Goal: Task Accomplishment & Management: Use online tool/utility

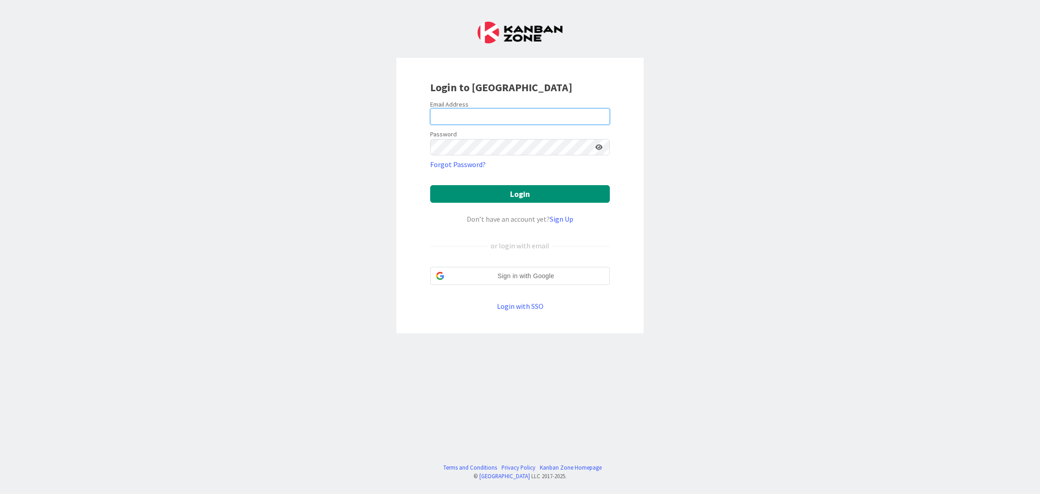
click at [464, 119] on input "email" at bounding box center [520, 116] width 180 height 16
type input "[EMAIL_ADDRESS][DOMAIN_NAME]"
click at [510, 191] on button "Login" at bounding box center [520, 194] width 180 height 18
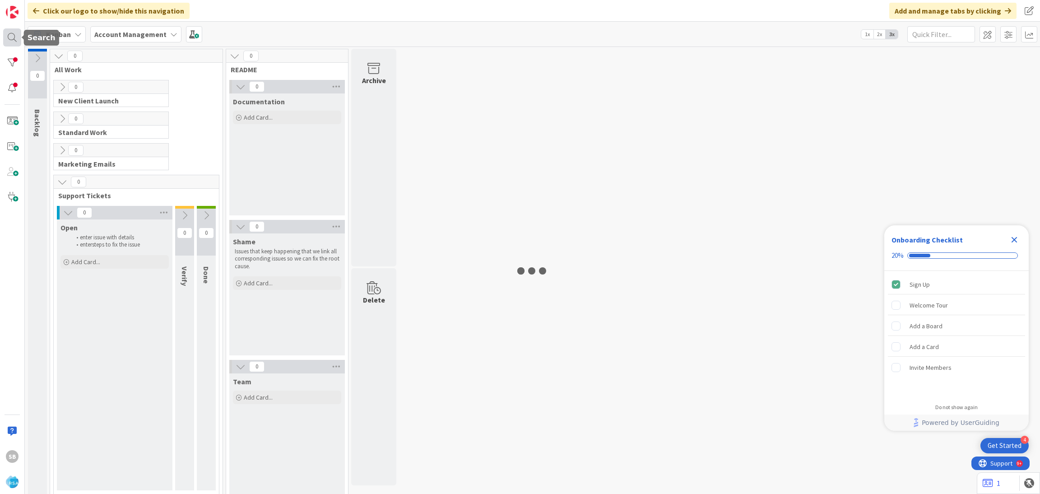
click at [9, 42] on div at bounding box center [12, 37] width 18 height 18
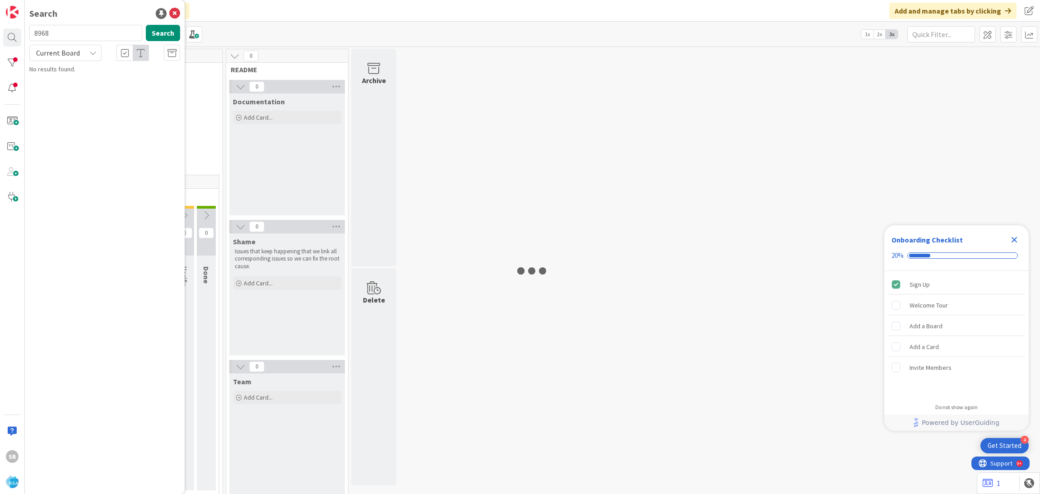
type input "8968"
click at [120, 76] on span "Support Defect- 299415- [PERSON_NAME] Foods-RSA" at bounding box center [108, 84] width 133 height 18
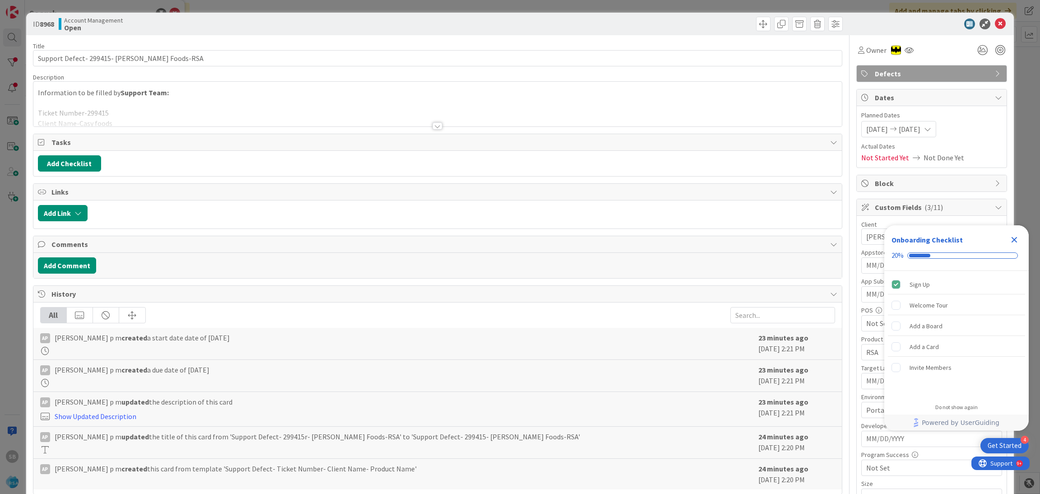
click at [1013, 238] on icon "Close Checklist" at bounding box center [1014, 240] width 6 height 6
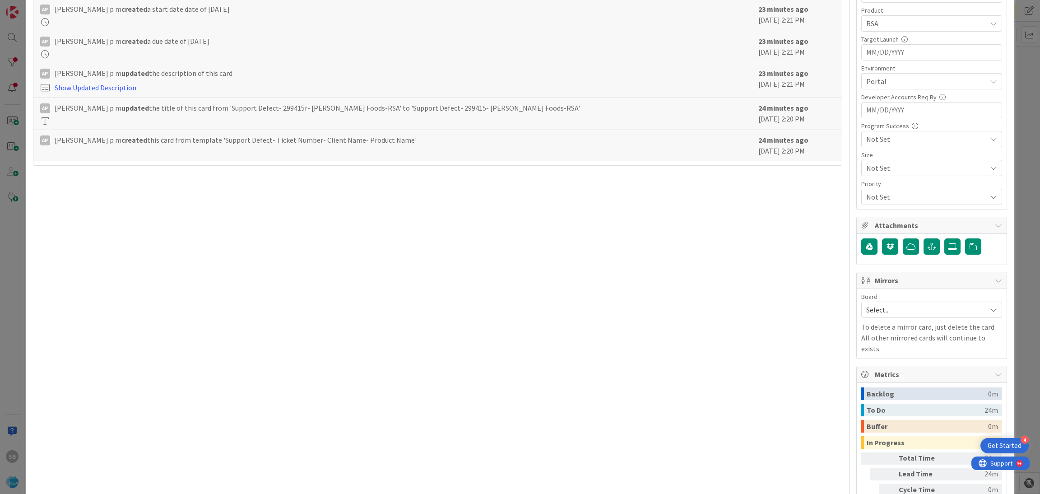
click at [889, 324] on p "To delete a mirror card, just delete the card. All other mirrored cards will co…" at bounding box center [931, 337] width 141 height 32
click at [876, 316] on span "Select..." at bounding box center [924, 309] width 116 height 13
click at [878, 368] on span "Software Development" at bounding box center [937, 368] width 119 height 14
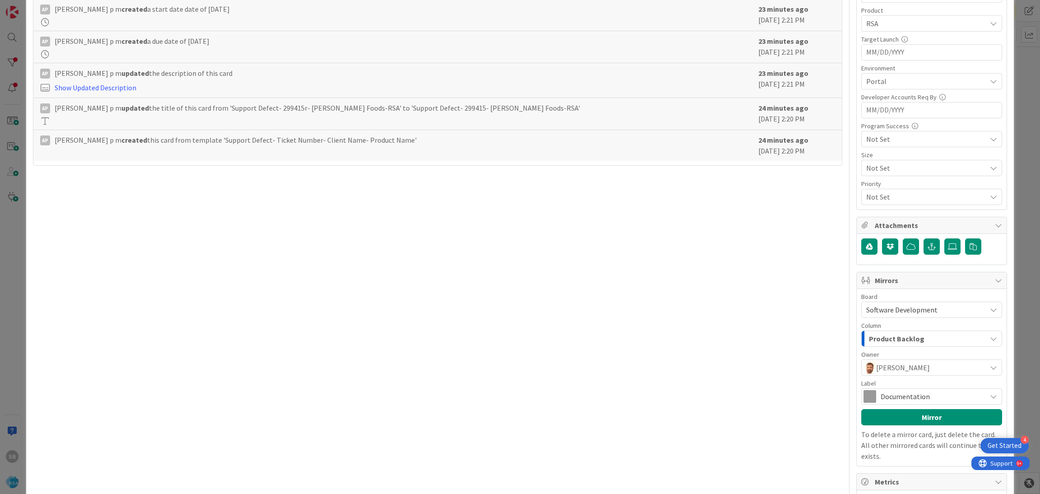
click at [908, 398] on span "Documentation" at bounding box center [930, 396] width 101 height 13
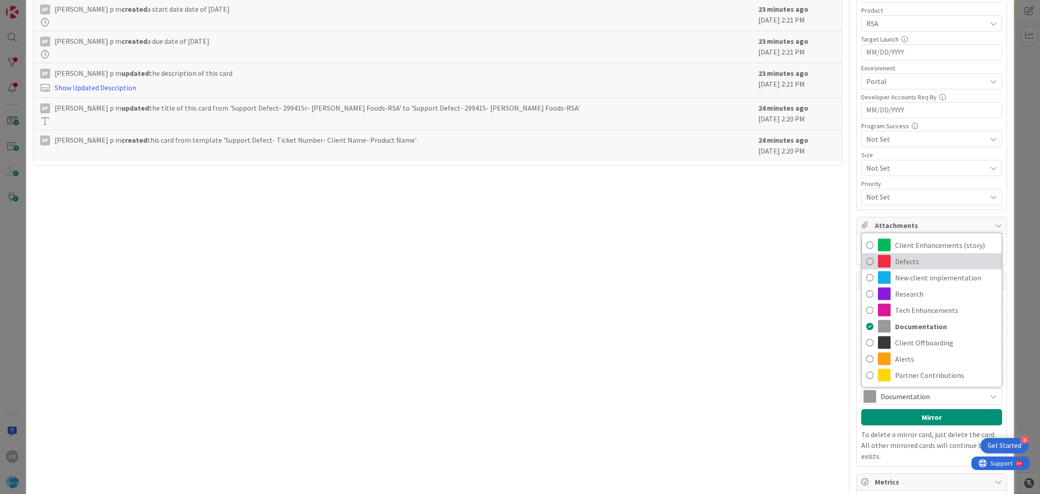
click at [907, 268] on span "Defects" at bounding box center [946, 262] width 102 height 14
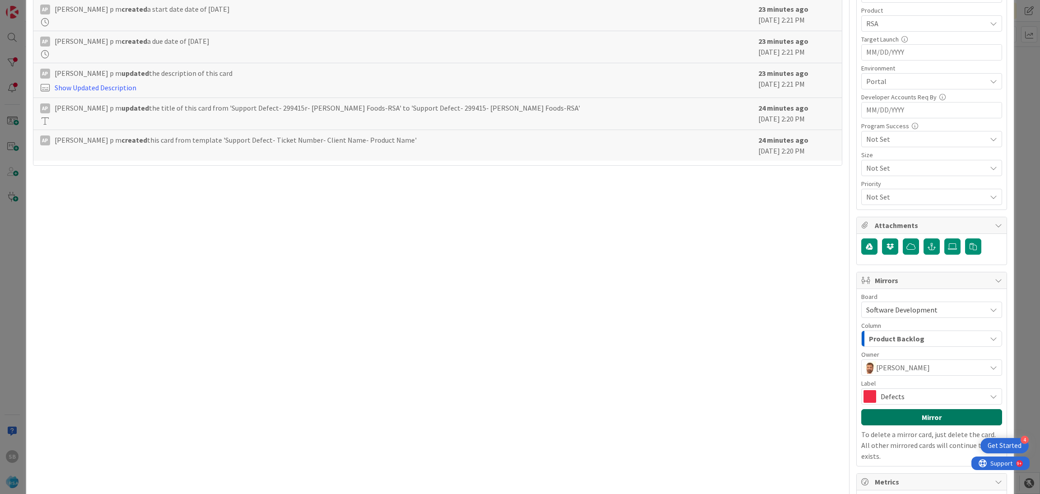
click at [909, 418] on button "Mirror" at bounding box center [931, 417] width 141 height 16
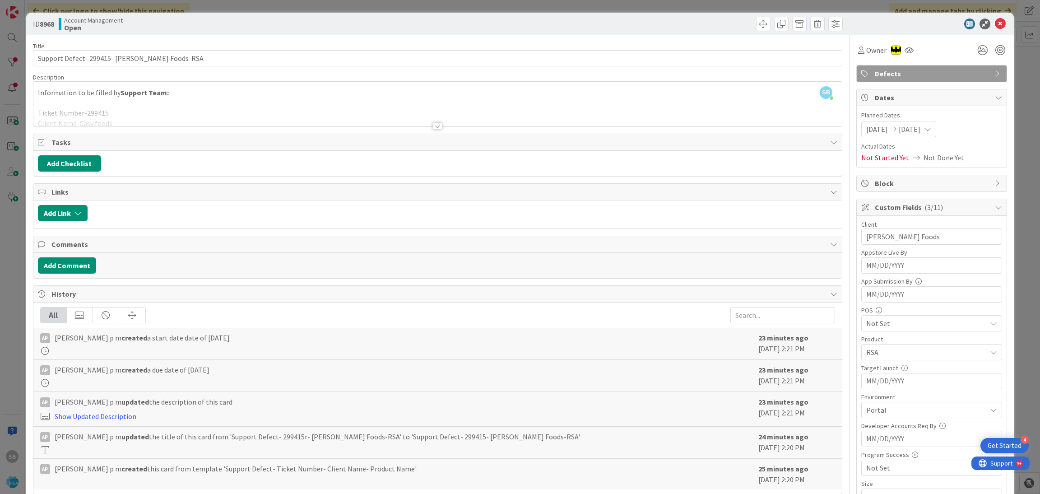
click at [995, 23] on icon at bounding box center [1000, 24] width 11 height 11
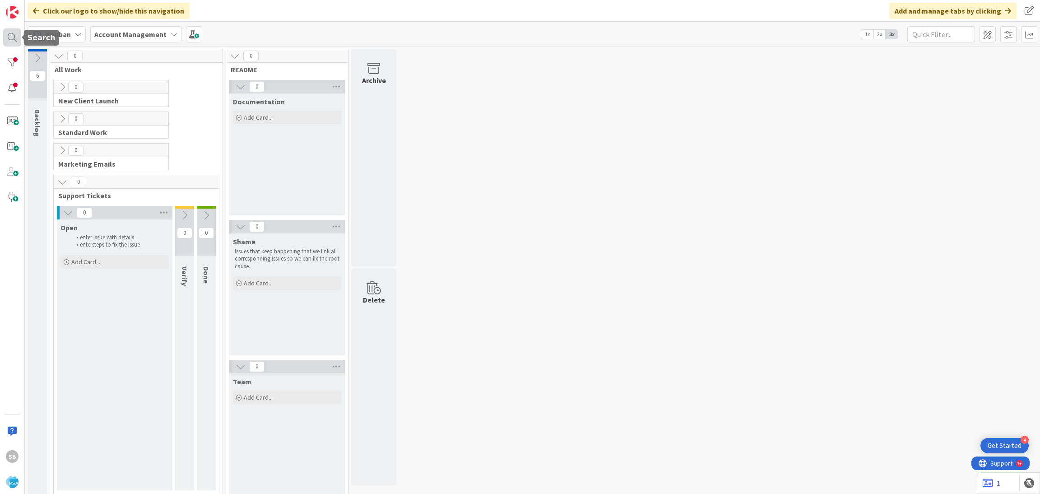
click at [10, 42] on div at bounding box center [12, 37] width 18 height 18
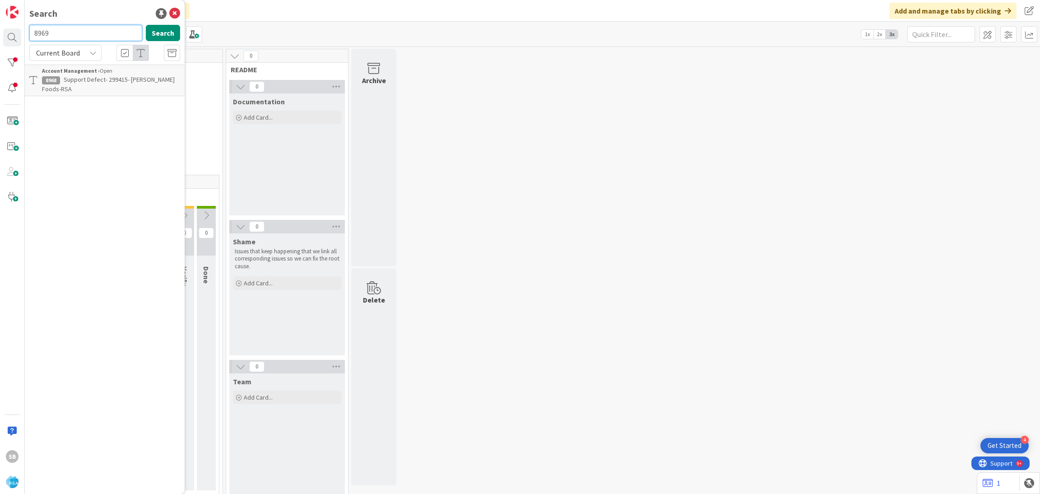
type input "8969"
click at [79, 73] on b "Account Management ›" at bounding box center [71, 70] width 58 height 7
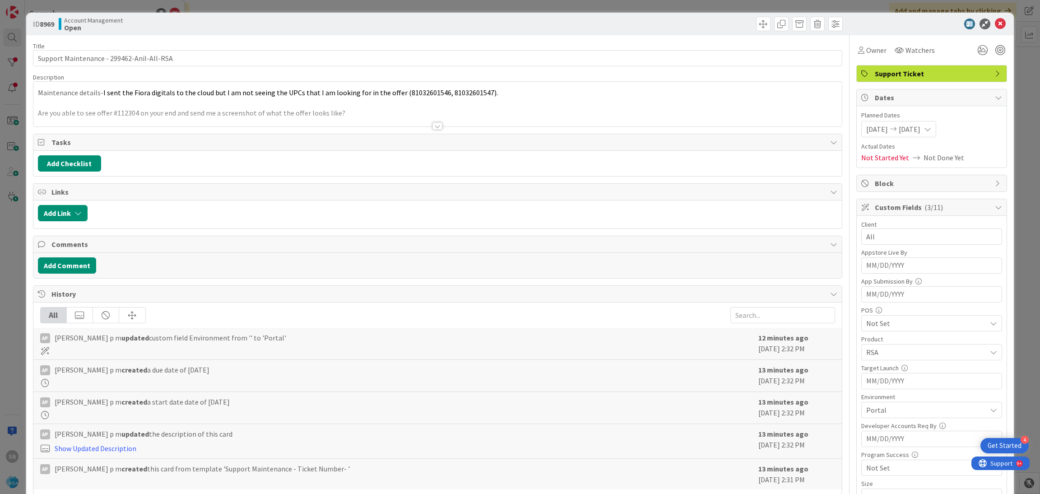
scroll to position [382, 0]
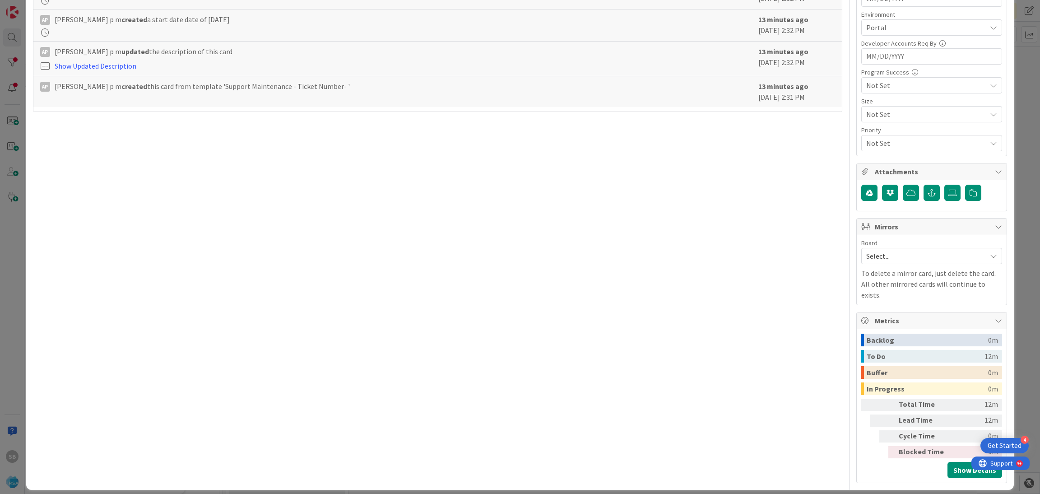
click at [871, 255] on span "Select..." at bounding box center [924, 256] width 116 height 13
click at [879, 320] on span "Software Development" at bounding box center [937, 315] width 119 height 14
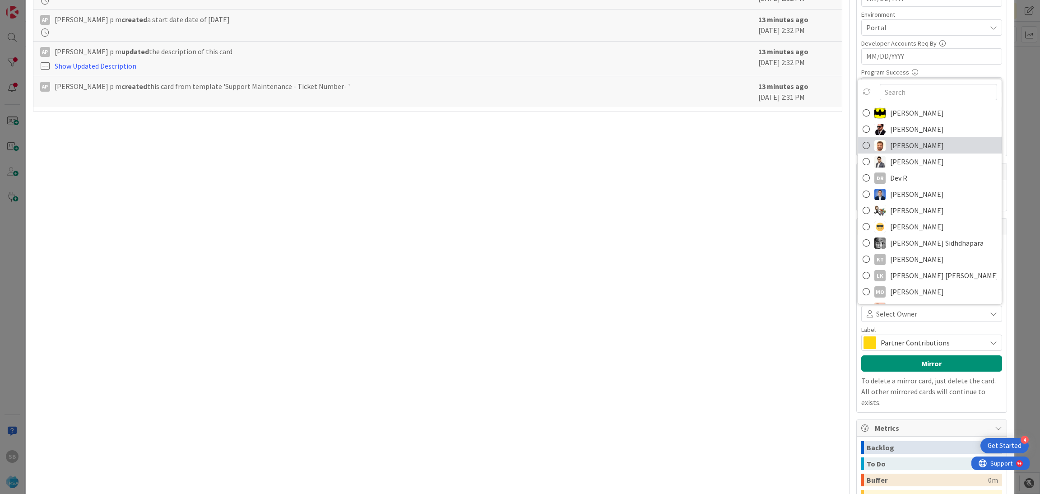
click at [879, 142] on link "[PERSON_NAME]" at bounding box center [930, 145] width 144 height 16
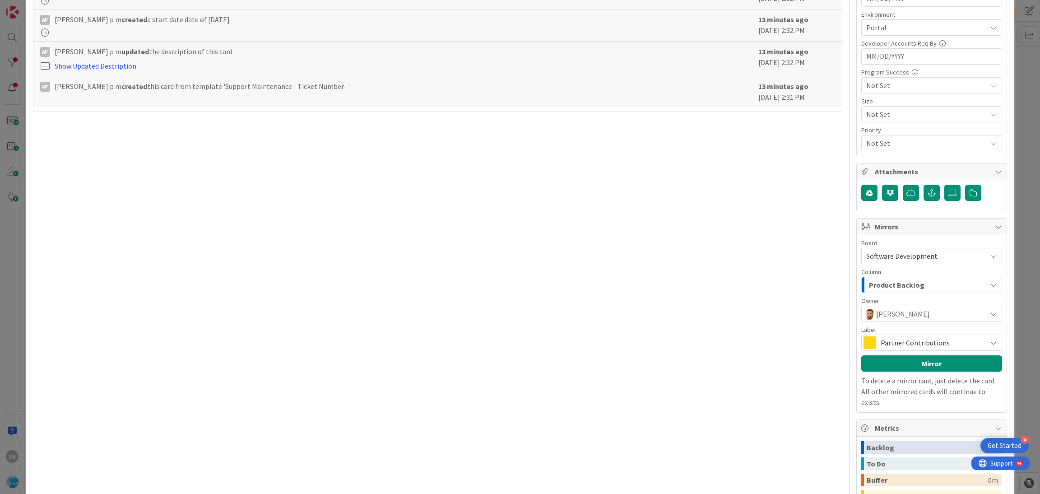
click at [886, 341] on span "Partner Contributions" at bounding box center [930, 342] width 101 height 13
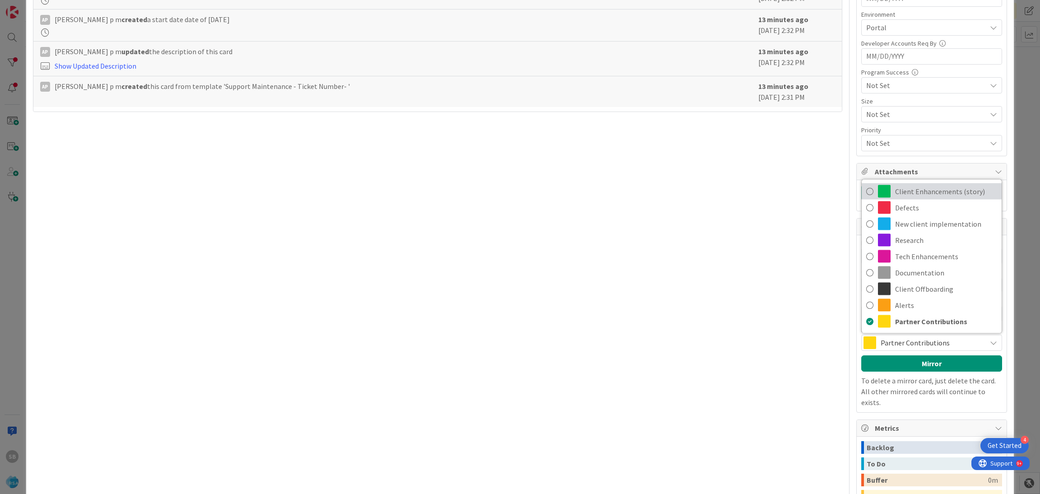
click at [896, 189] on span "Client Enhancements (story)" at bounding box center [946, 192] width 102 height 14
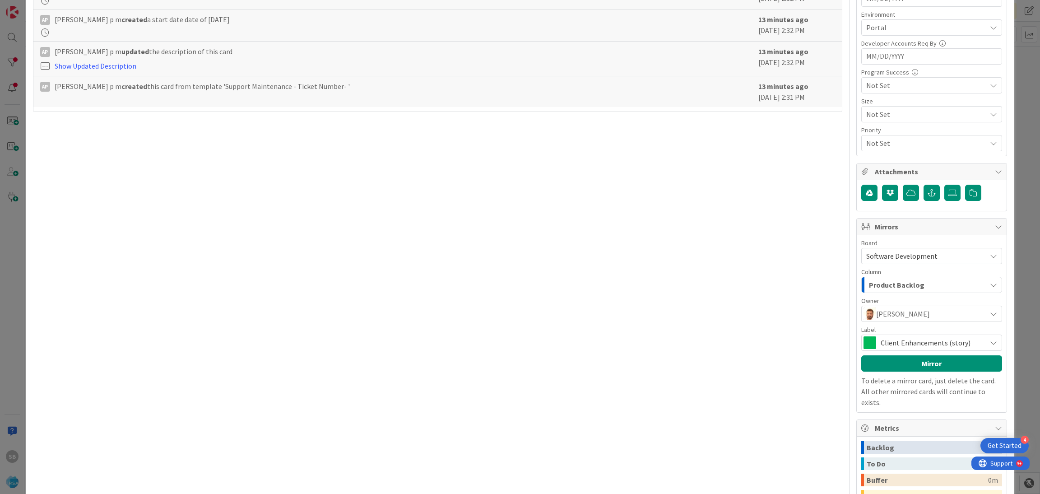
click at [903, 351] on div "Client Enhancements (story)" at bounding box center [931, 342] width 141 height 16
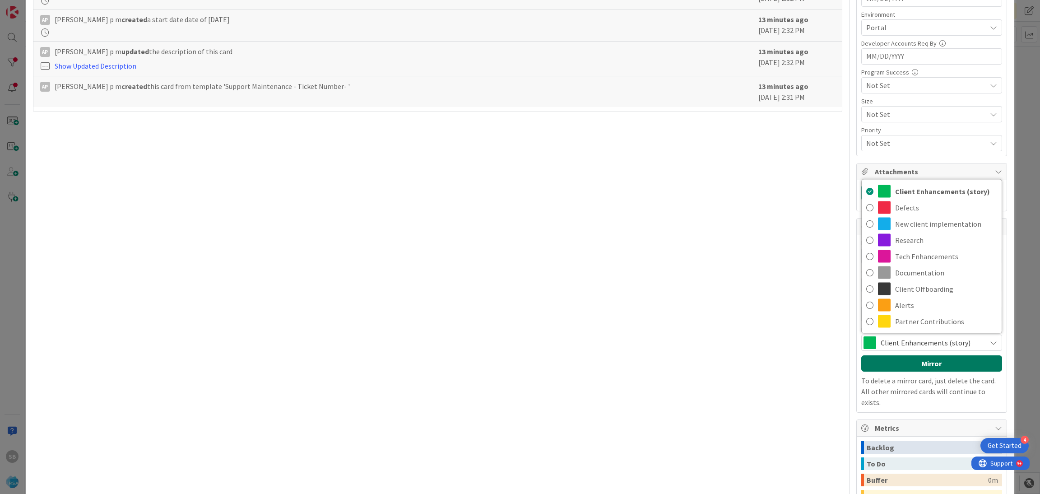
click at [908, 363] on button "Mirror" at bounding box center [931, 363] width 141 height 16
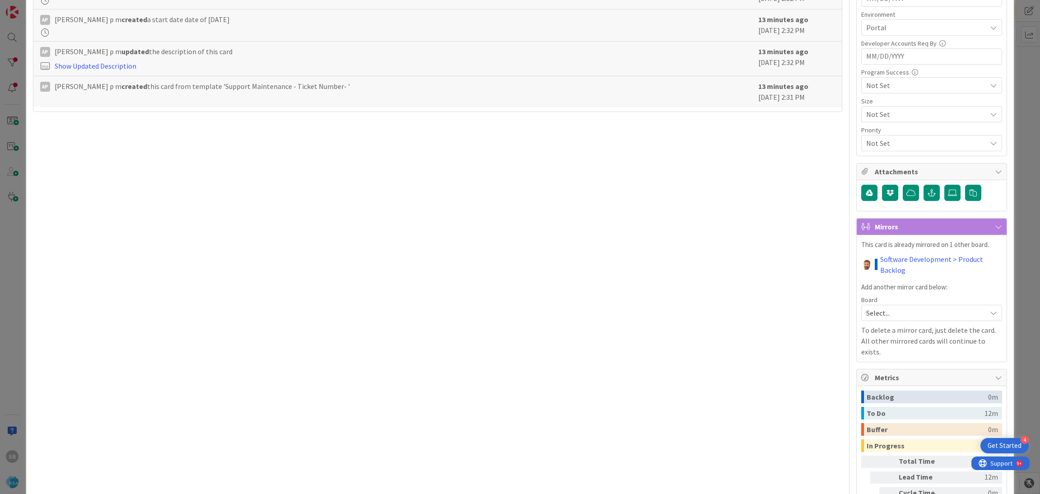
scroll to position [0, 0]
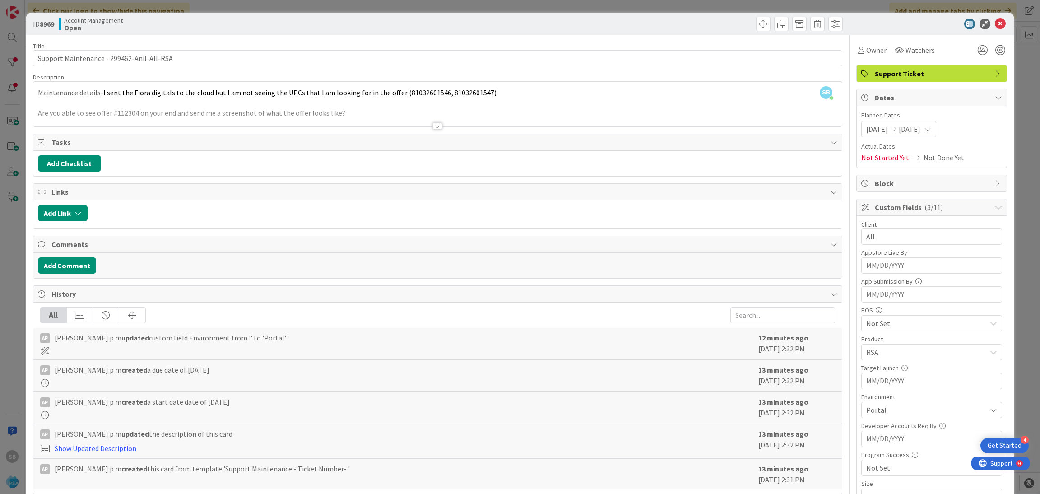
click at [995, 23] on icon at bounding box center [1000, 24] width 11 height 11
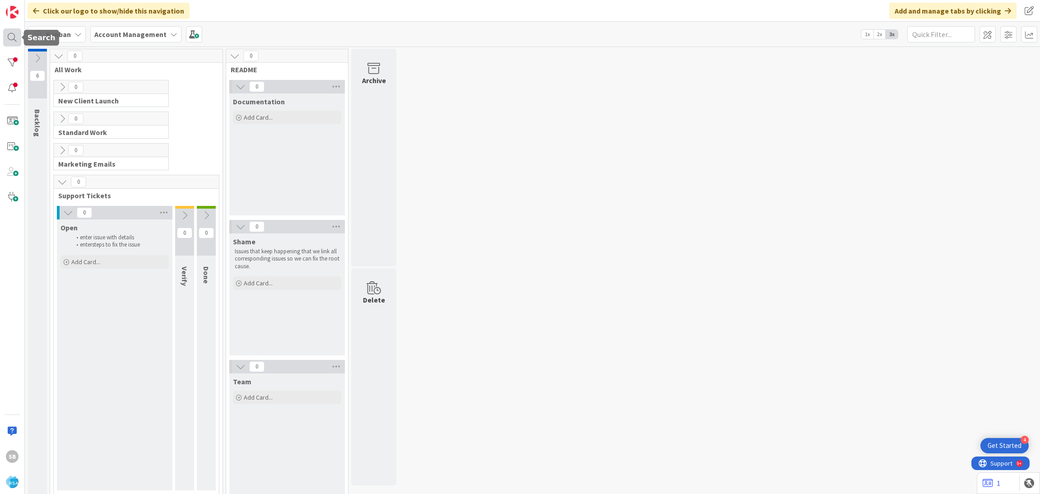
click at [14, 39] on div at bounding box center [12, 37] width 18 height 18
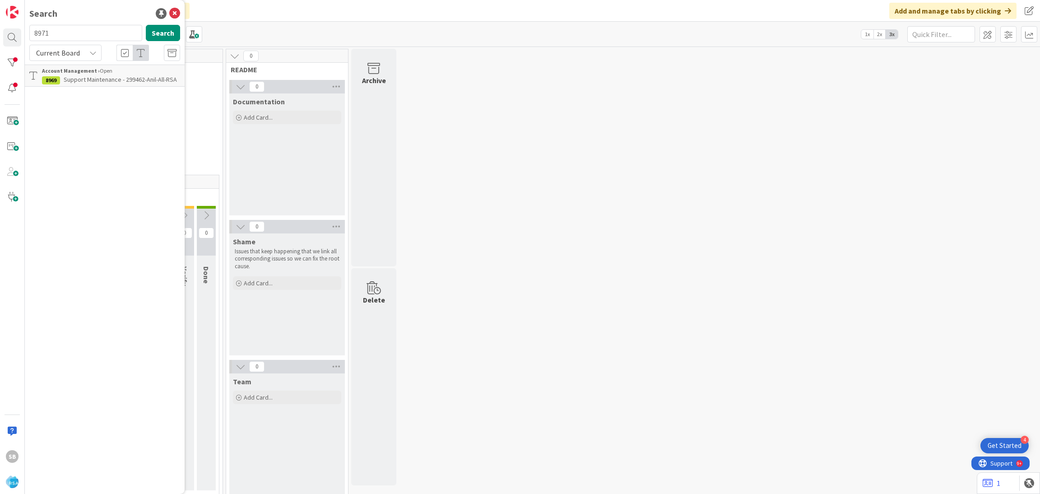
type input "8971"
click at [84, 73] on b "Account Management ›" at bounding box center [71, 70] width 58 height 7
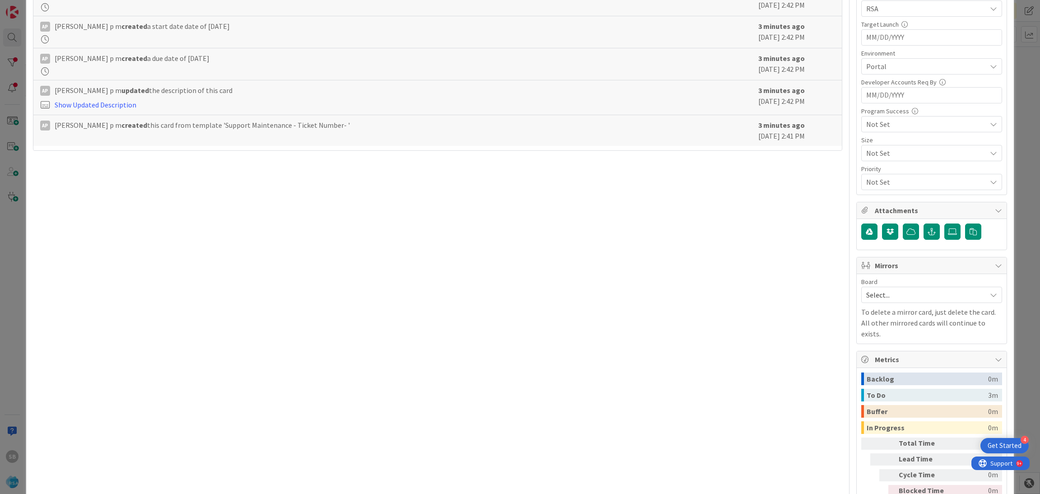
click at [906, 291] on span "Select..." at bounding box center [924, 294] width 116 height 13
click at [878, 355] on span "Software Development" at bounding box center [937, 354] width 119 height 14
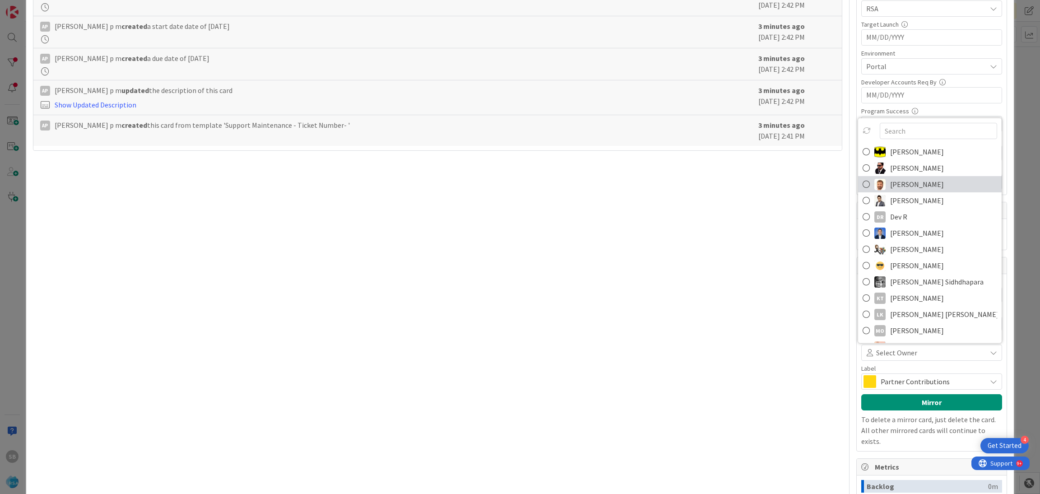
click at [878, 178] on link "[PERSON_NAME]" at bounding box center [930, 184] width 144 height 16
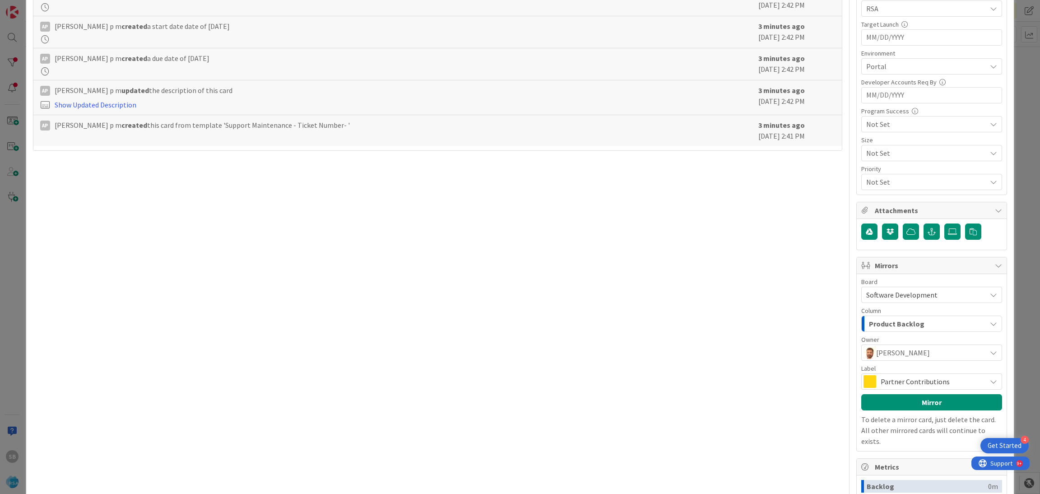
click at [884, 375] on div "Partner Contributions" at bounding box center [931, 381] width 141 height 16
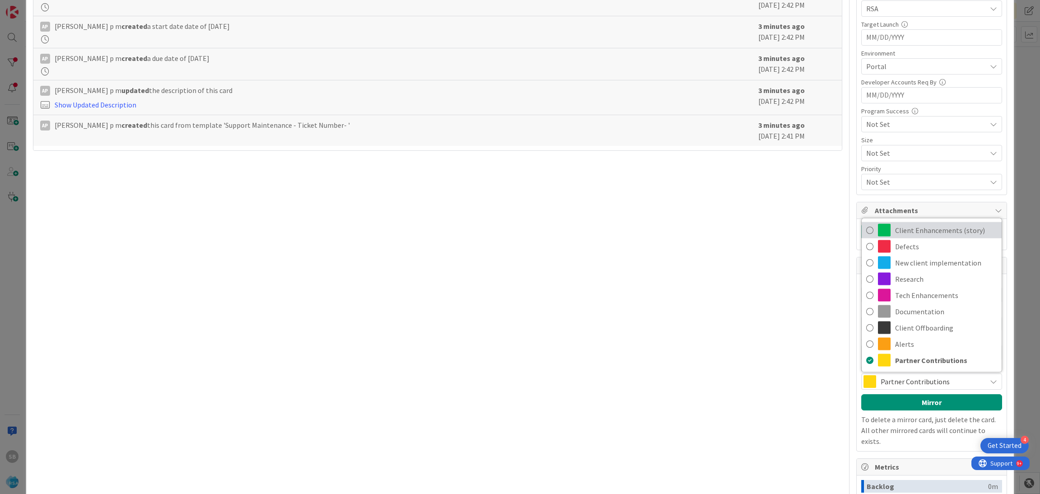
click at [901, 234] on span "Client Enhancements (story)" at bounding box center [946, 230] width 102 height 14
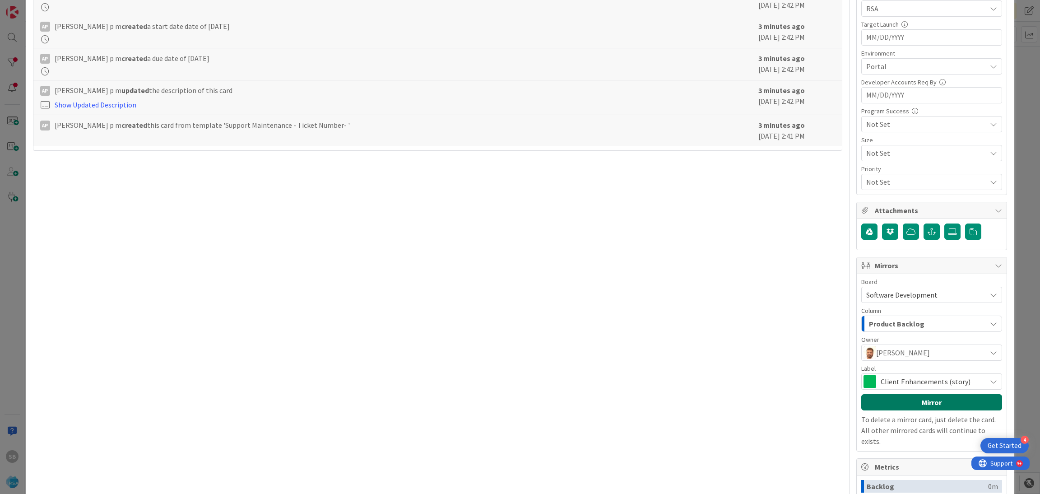
click at [899, 402] on button "Mirror" at bounding box center [931, 402] width 141 height 16
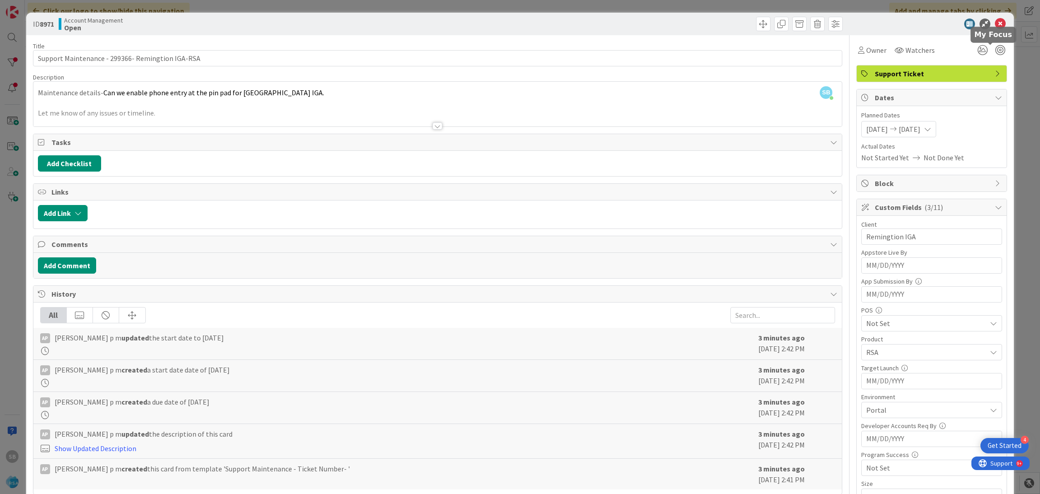
click at [995, 27] on icon at bounding box center [1000, 24] width 11 height 11
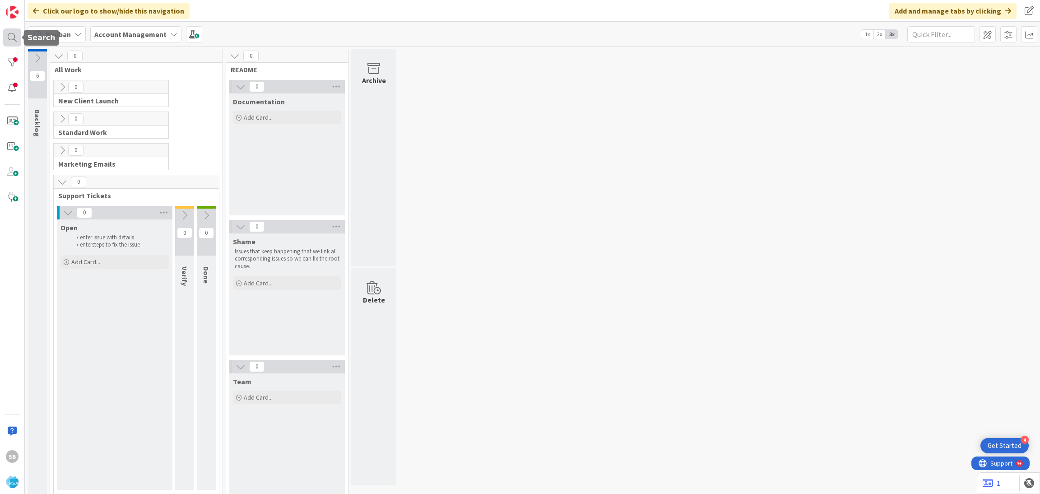
click at [12, 38] on div at bounding box center [12, 37] width 18 height 18
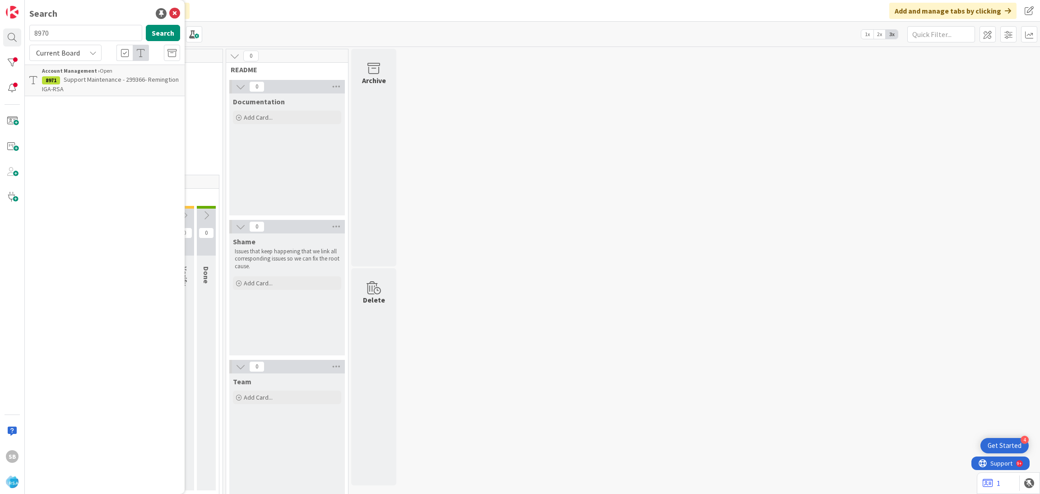
type input "8970"
click at [104, 82] on span "Support Maintenance - 299371- Bradford General Store-[GEOGRAPHIC_DATA]" at bounding box center [107, 84] width 130 height 18
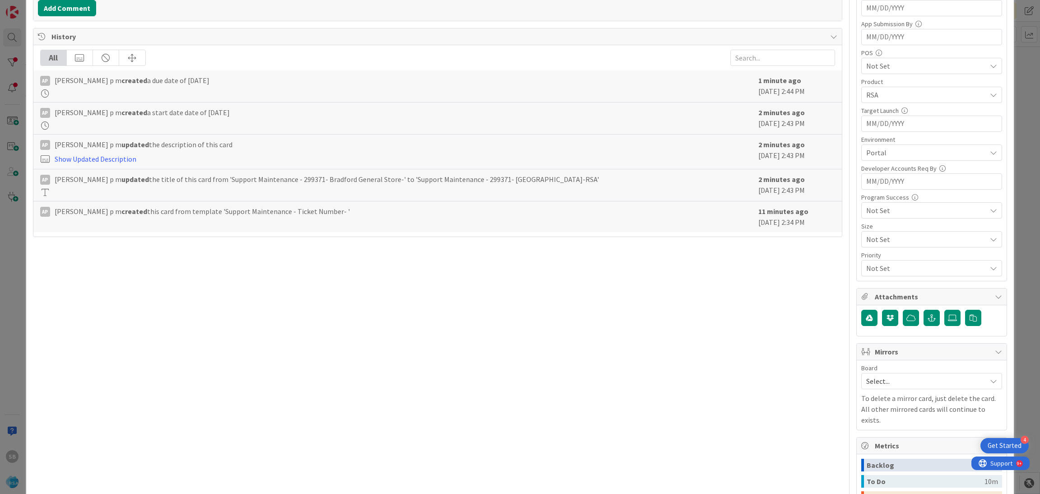
click at [900, 379] on span "Select..." at bounding box center [924, 381] width 116 height 13
click at [866, 438] on link "Software Development" at bounding box center [931, 439] width 140 height 16
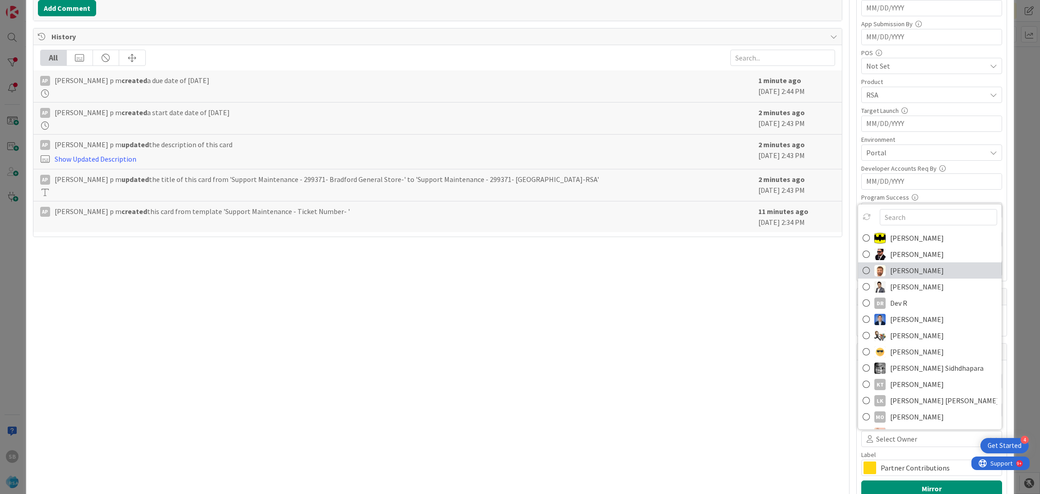
click at [895, 271] on span "[PERSON_NAME]" at bounding box center [917, 271] width 54 height 14
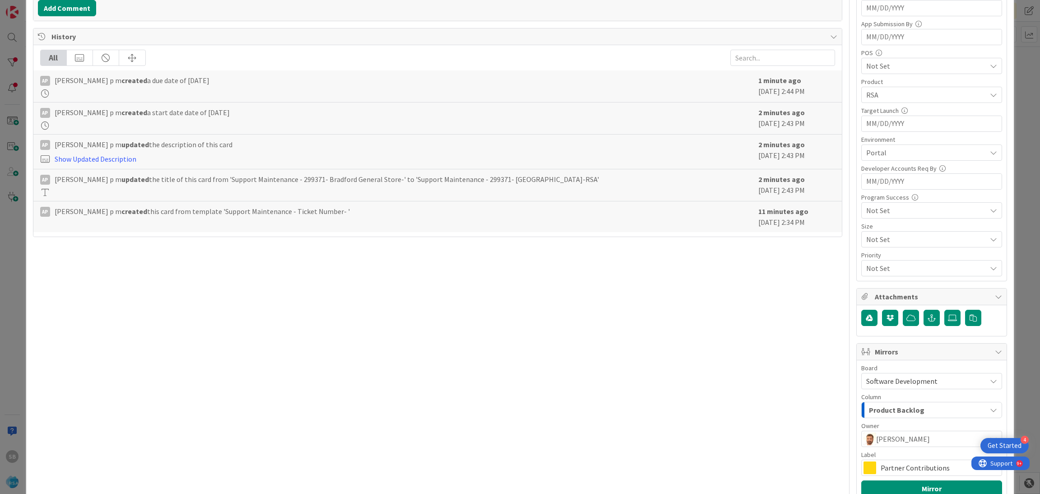
click at [870, 468] on div "Partner Contributions" at bounding box center [931, 467] width 141 height 16
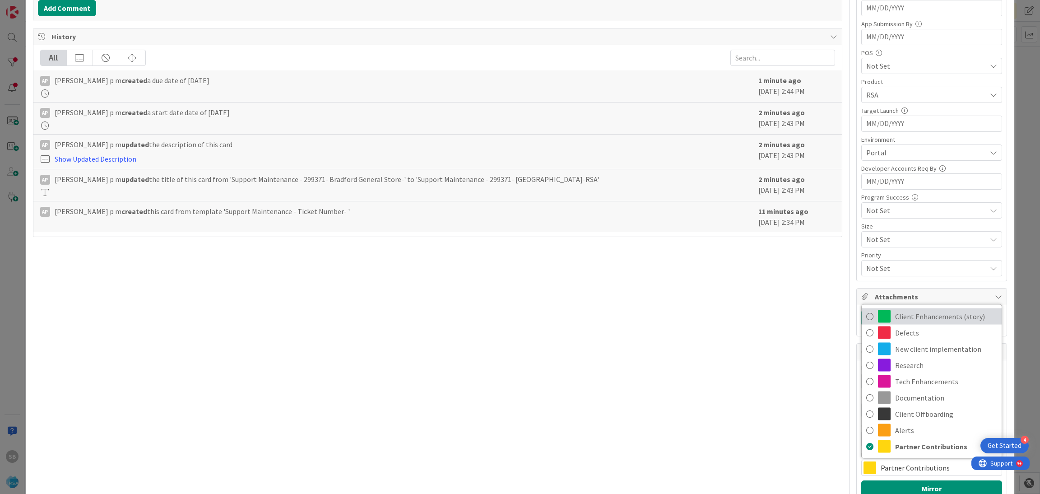
click at [895, 314] on span "Client Enhancements (story)" at bounding box center [946, 317] width 102 height 14
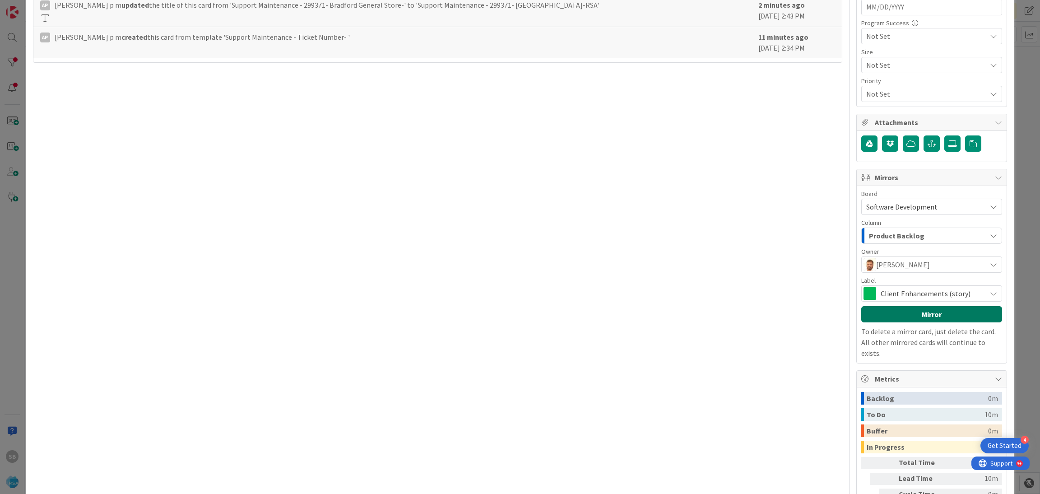
click at [938, 322] on button "Mirror" at bounding box center [931, 314] width 141 height 16
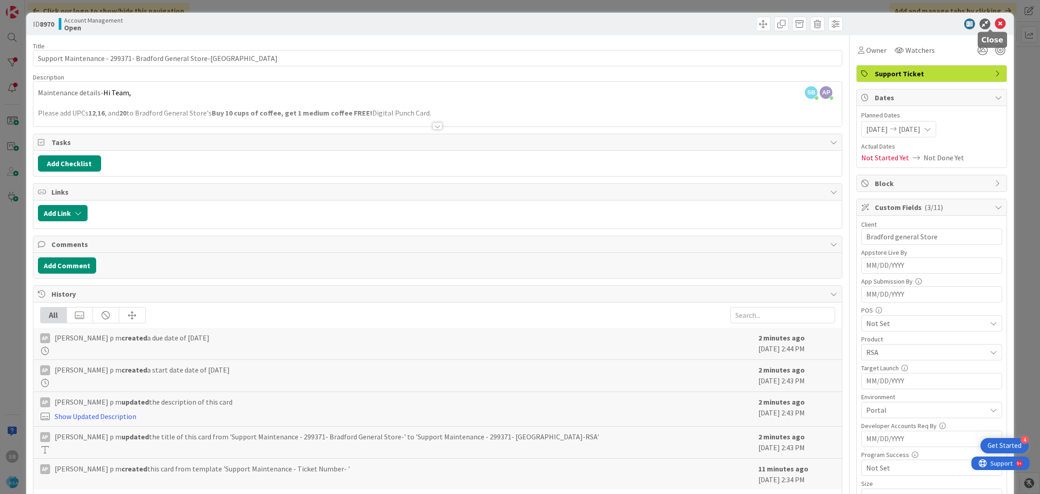
click at [995, 21] on icon at bounding box center [1000, 24] width 11 height 11
